Goal: Check status

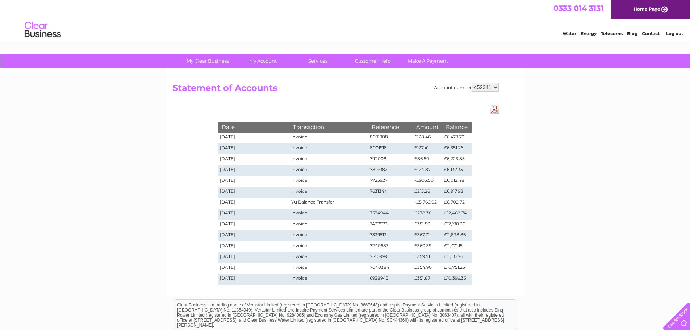
click at [447, 200] on td "£6,702.72" at bounding box center [457, 203] width 29 height 11
click at [320, 194] on td "Invoice" at bounding box center [329, 192] width 78 height 11
click at [316, 204] on td "Yu Balance Transfer" at bounding box center [329, 203] width 78 height 11
click at [313, 205] on td "Yu Balance Transfer" at bounding box center [329, 203] width 78 height 11
click at [309, 205] on td "Yu Balance Transfer" at bounding box center [329, 203] width 78 height 11
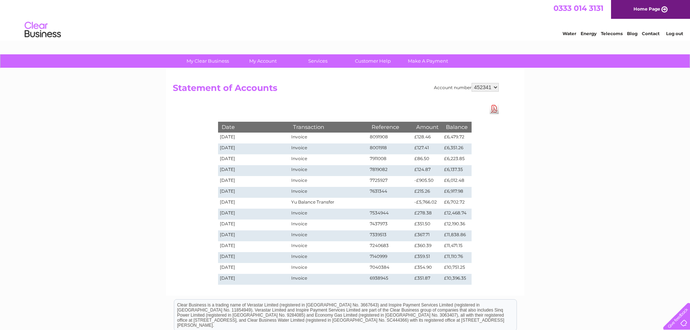
click at [269, 204] on td "[DATE]" at bounding box center [254, 203] width 72 height 11
click at [300, 200] on td "Yu Balance Transfer" at bounding box center [329, 203] width 78 height 11
click at [299, 200] on td "Yu Balance Transfer" at bounding box center [329, 203] width 78 height 11
click at [316, 203] on td "Yu Balance Transfer" at bounding box center [329, 203] width 78 height 11
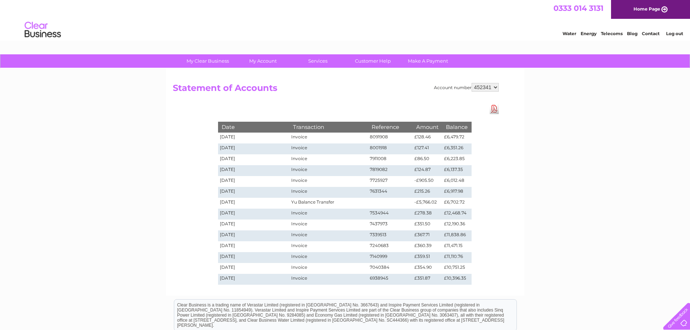
click at [319, 202] on td "Yu Balance Transfer" at bounding box center [329, 203] width 78 height 11
drag, startPoint x: 335, startPoint y: 201, endPoint x: 305, endPoint y: 203, distance: 30.1
click at [305, 203] on td "Yu Balance Transfer" at bounding box center [329, 203] width 78 height 11
click at [532, 179] on div "My Clear Business Login Details My Details My Preferences Link Account My Accou…" at bounding box center [345, 236] width 690 height 365
